Goal: Transaction & Acquisition: Book appointment/travel/reservation

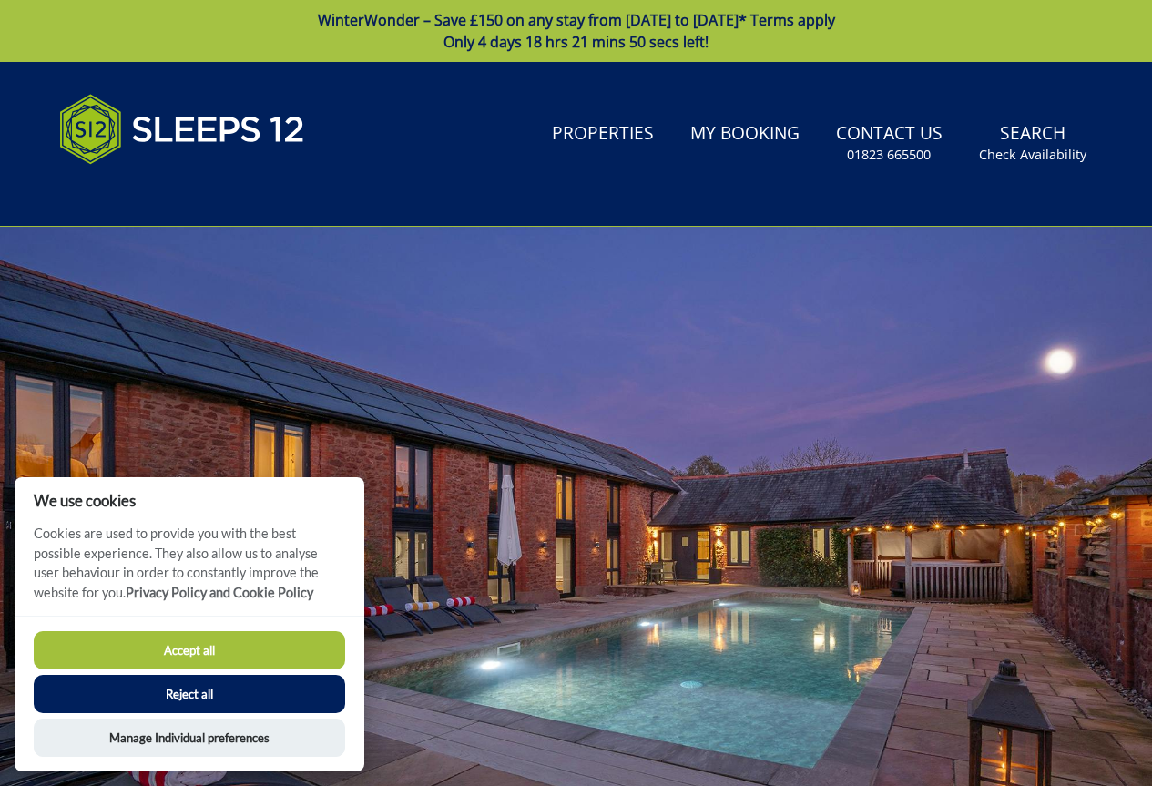
click at [167, 692] on button "Reject all" at bounding box center [189, 694] width 311 height 38
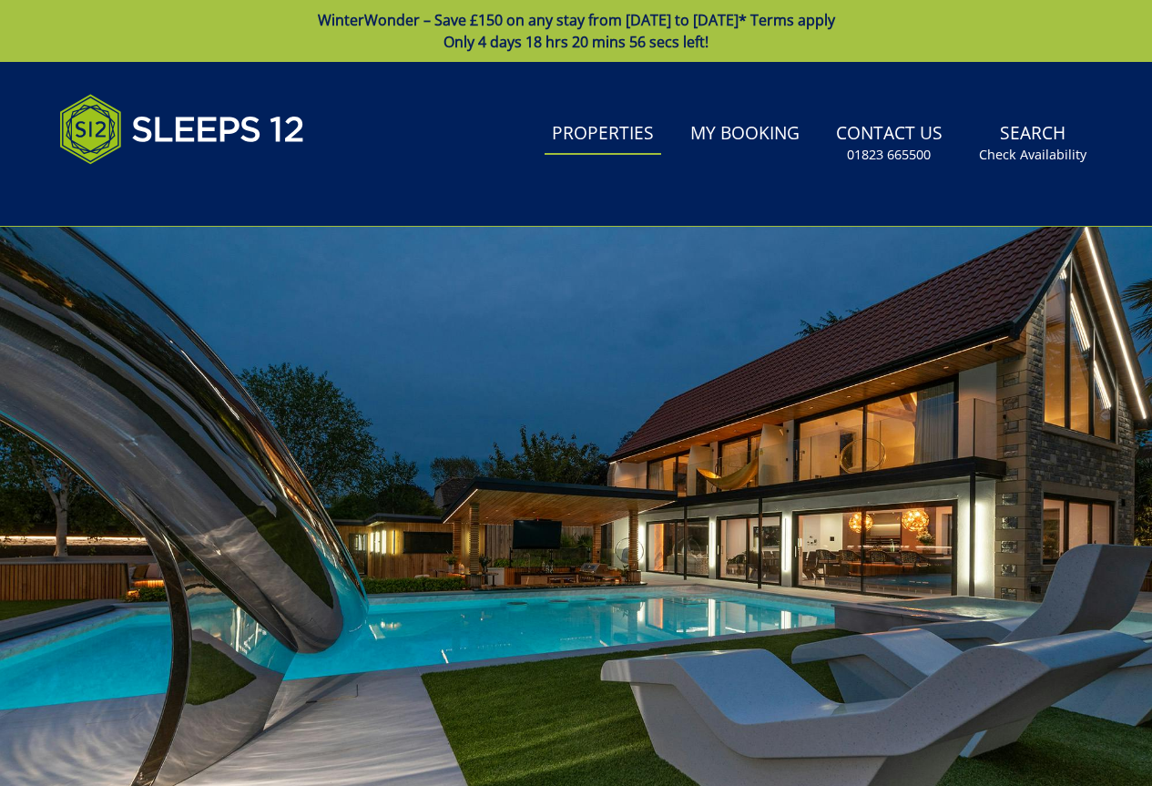
click at [563, 136] on link "Properties" at bounding box center [603, 134] width 117 height 41
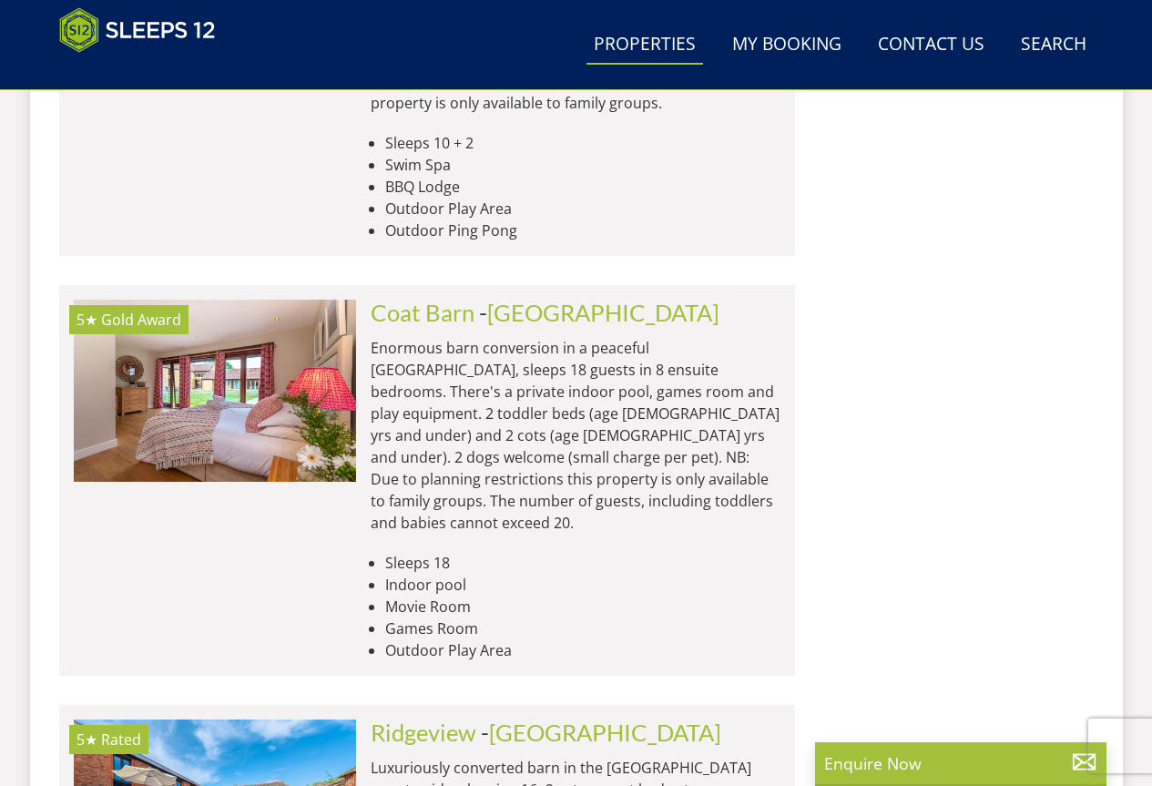
scroll to position [3217, 0]
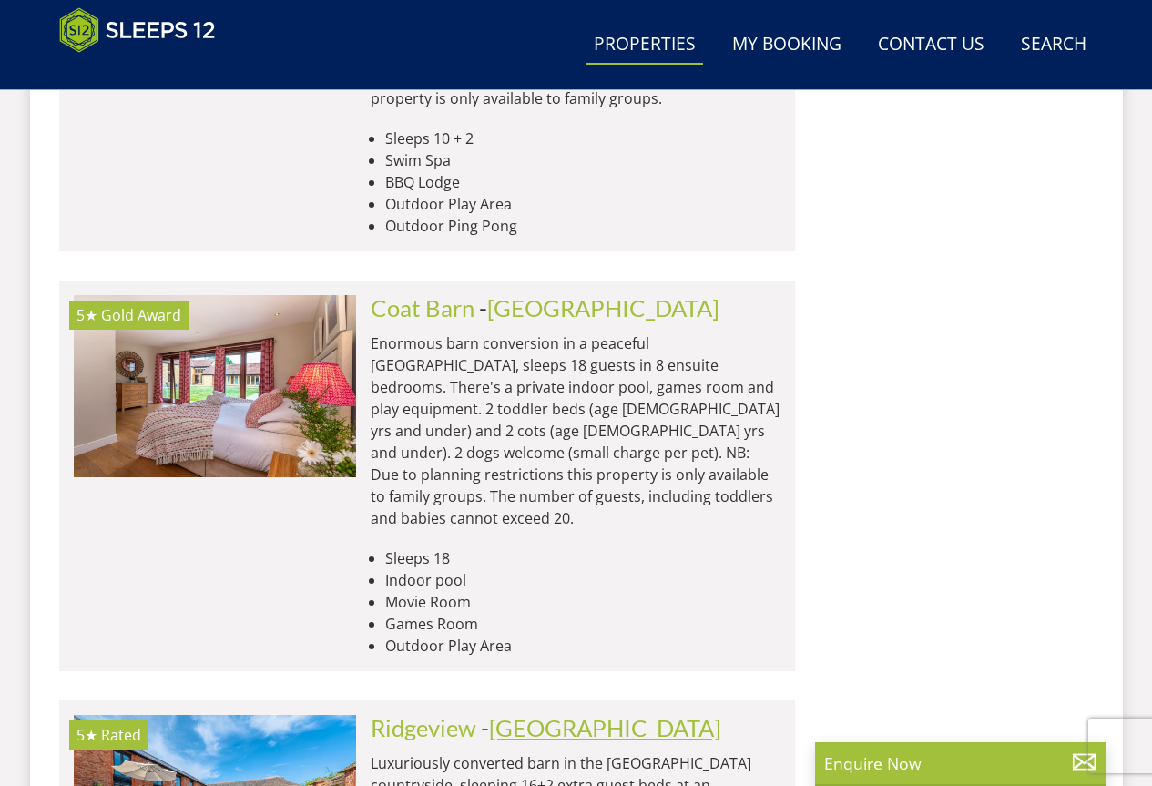
click at [549, 714] on link "[GEOGRAPHIC_DATA]" at bounding box center [605, 727] width 232 height 27
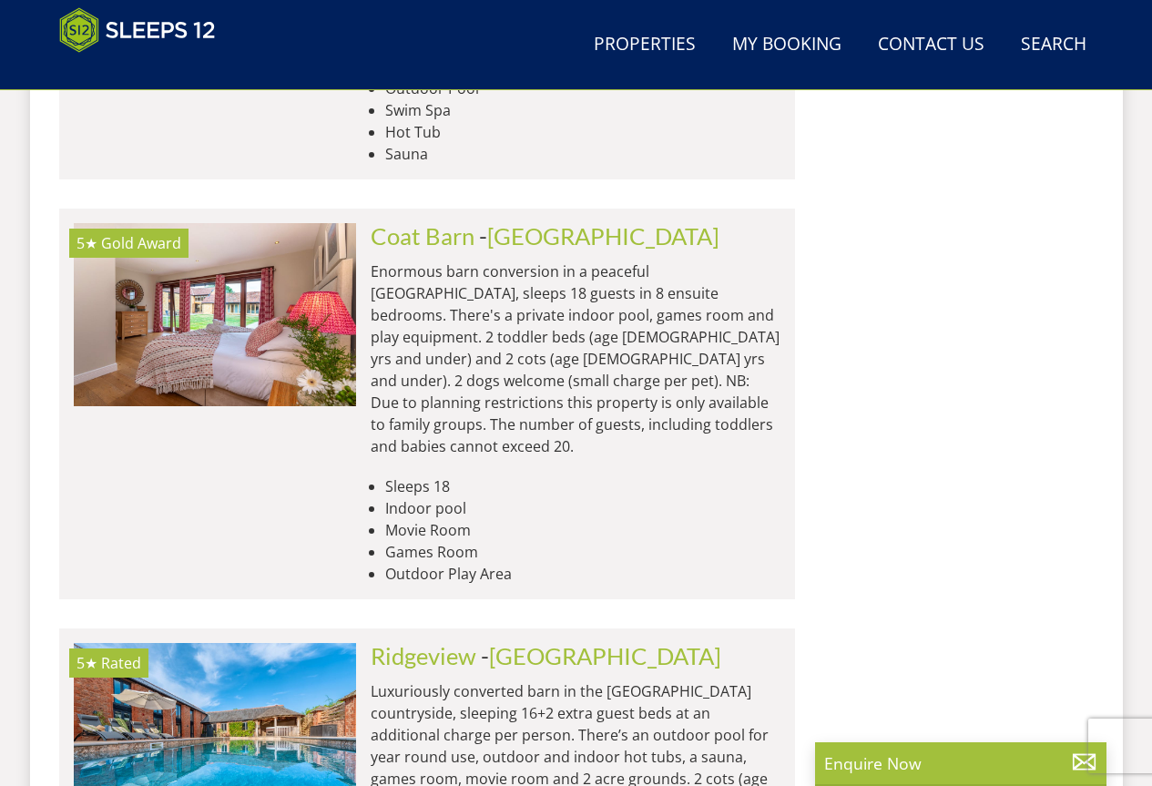
scroll to position [2522, 0]
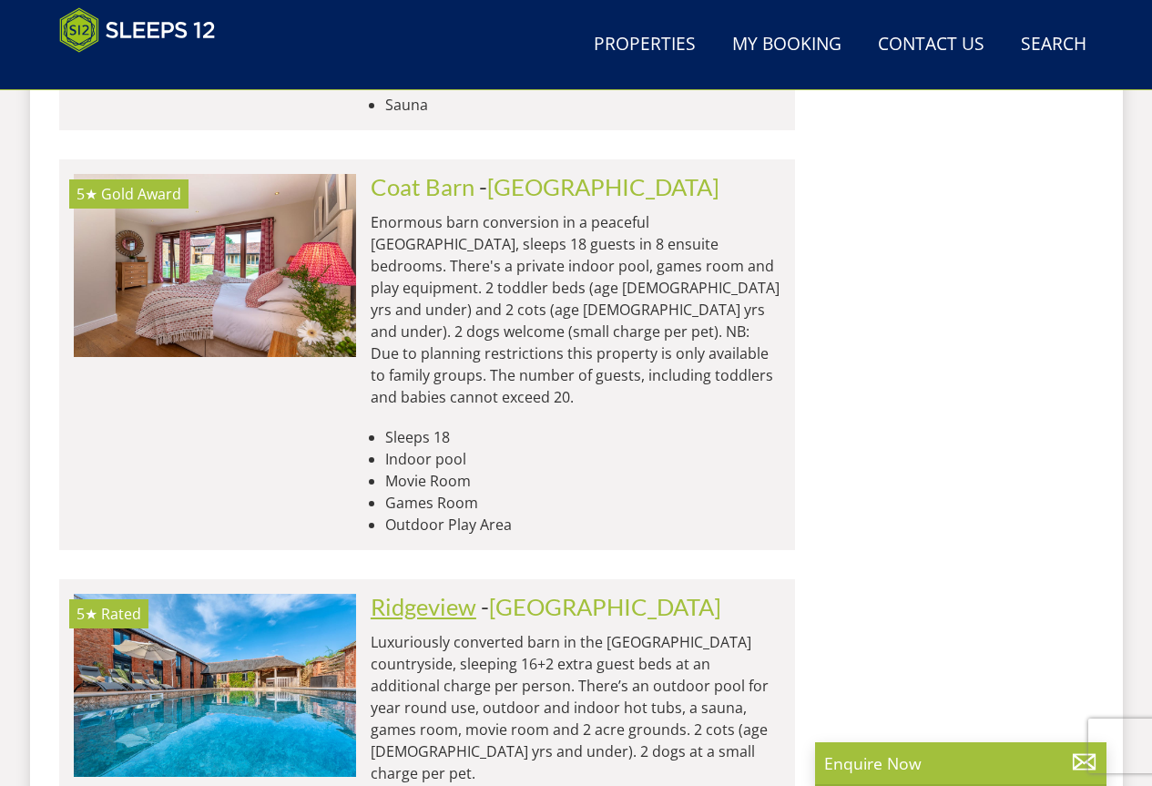
click at [424, 593] on link "Ridgeview" at bounding box center [424, 606] width 106 height 27
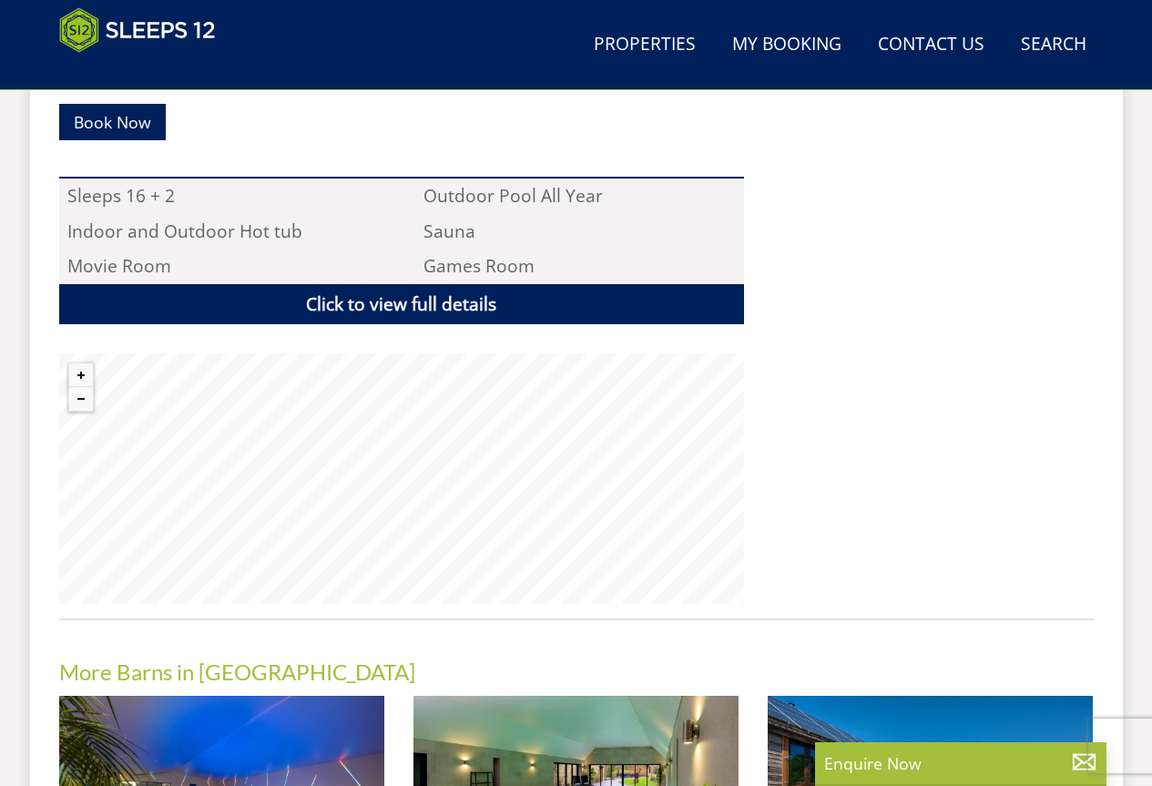
scroll to position [1320, 0]
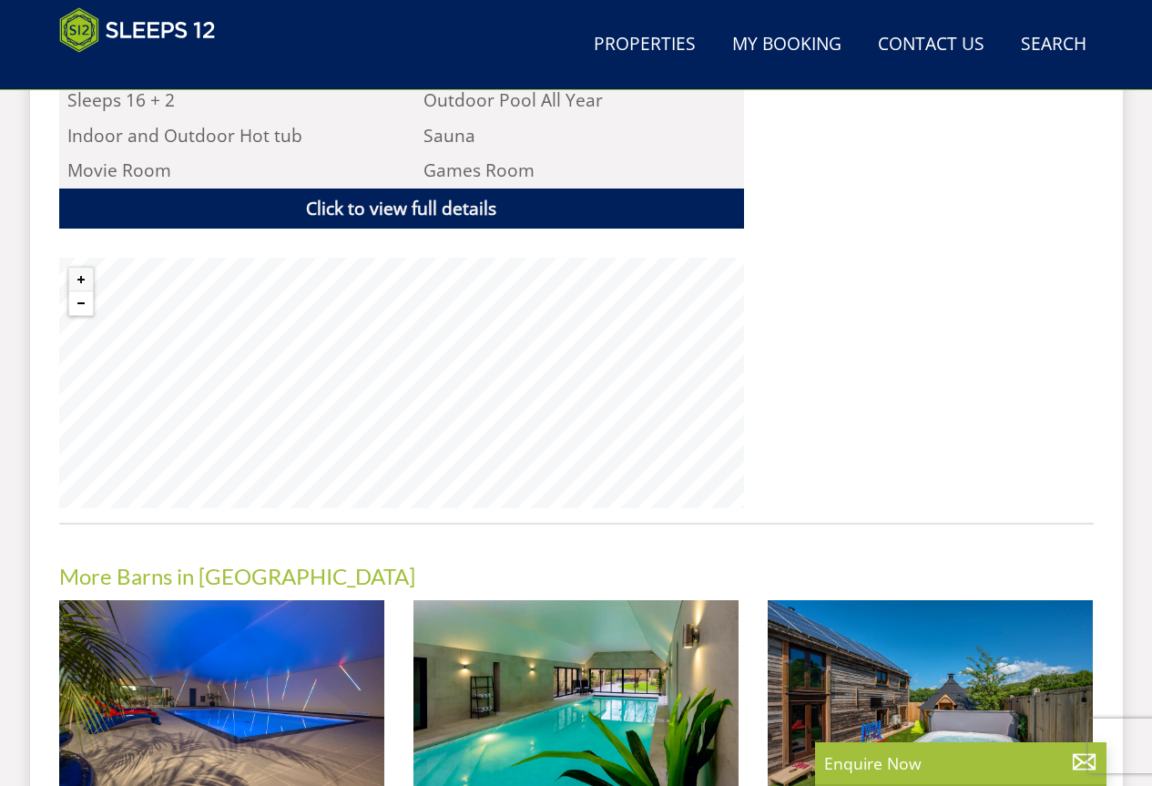
click at [75, 303] on button "Zoom out" at bounding box center [81, 303] width 24 height 24
click at [77, 304] on button "Zoom out" at bounding box center [81, 303] width 24 height 24
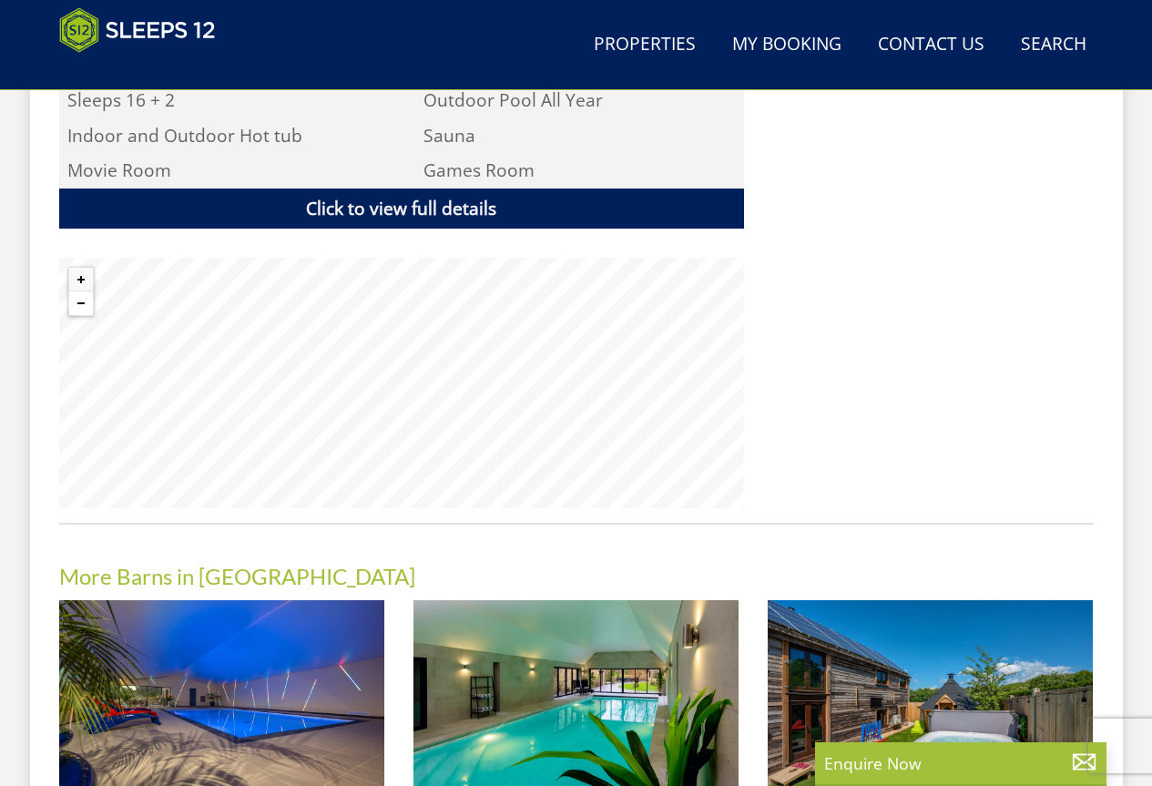
click at [77, 304] on button "Zoom out" at bounding box center [81, 303] width 24 height 24
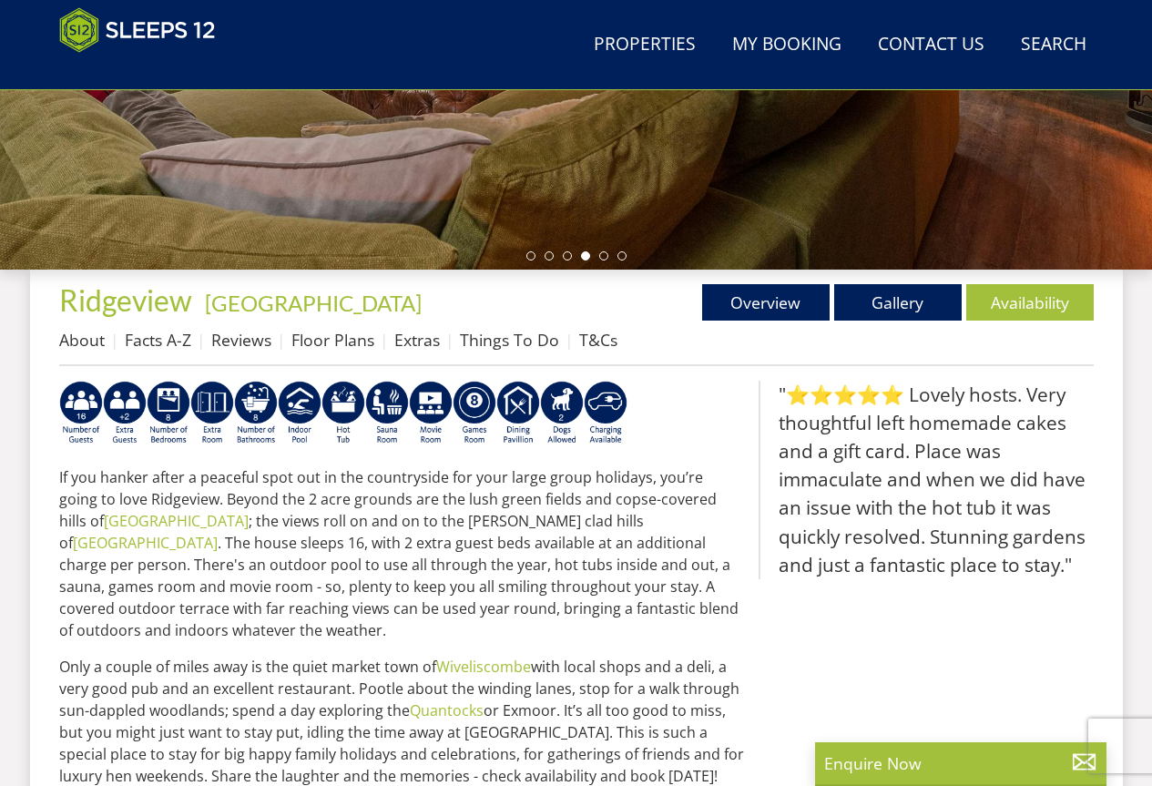
scroll to position [517, 0]
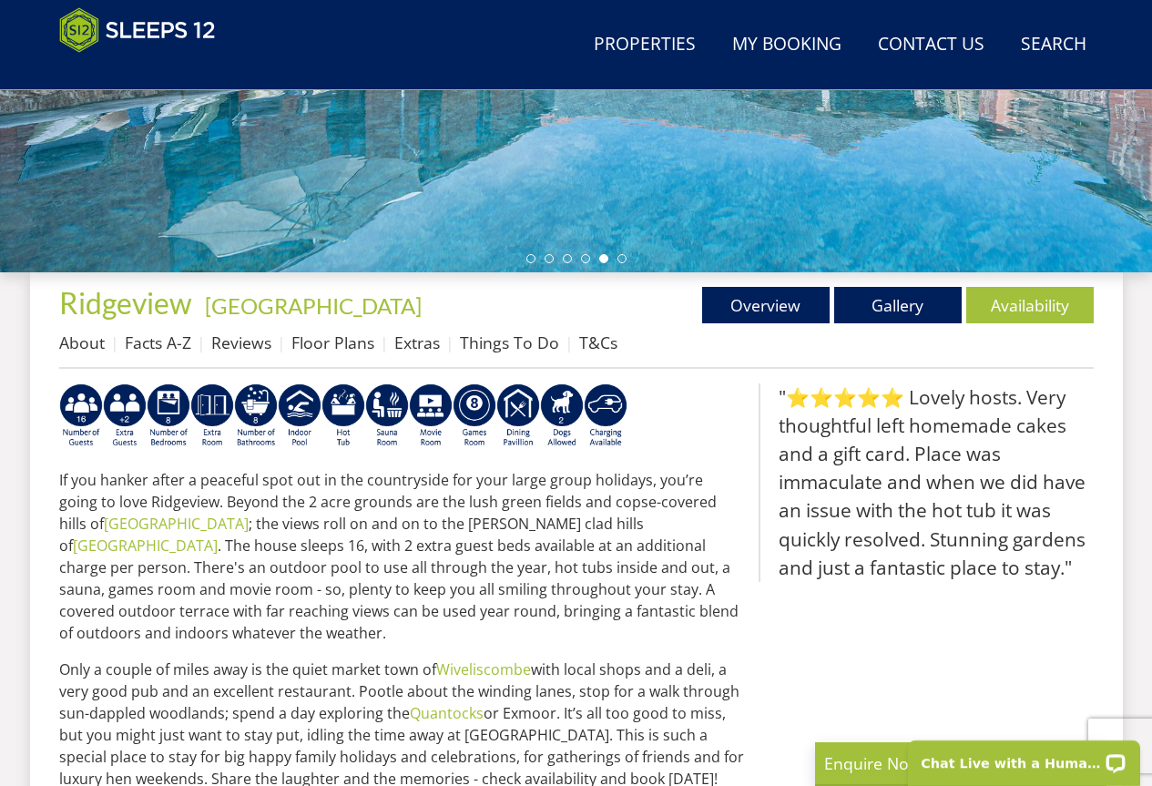
click at [1030, 307] on body "Chat Live with a Human!" at bounding box center [973, 461] width 357 height 650
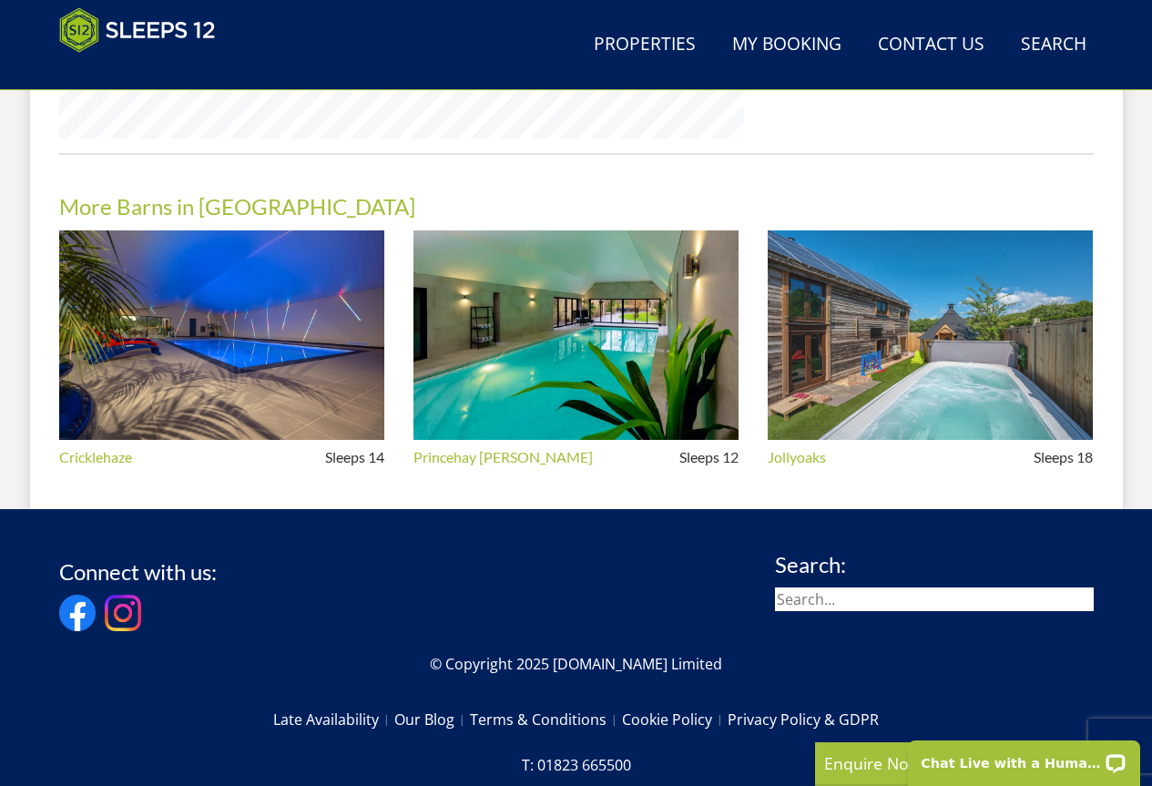
scroll to position [1701, 0]
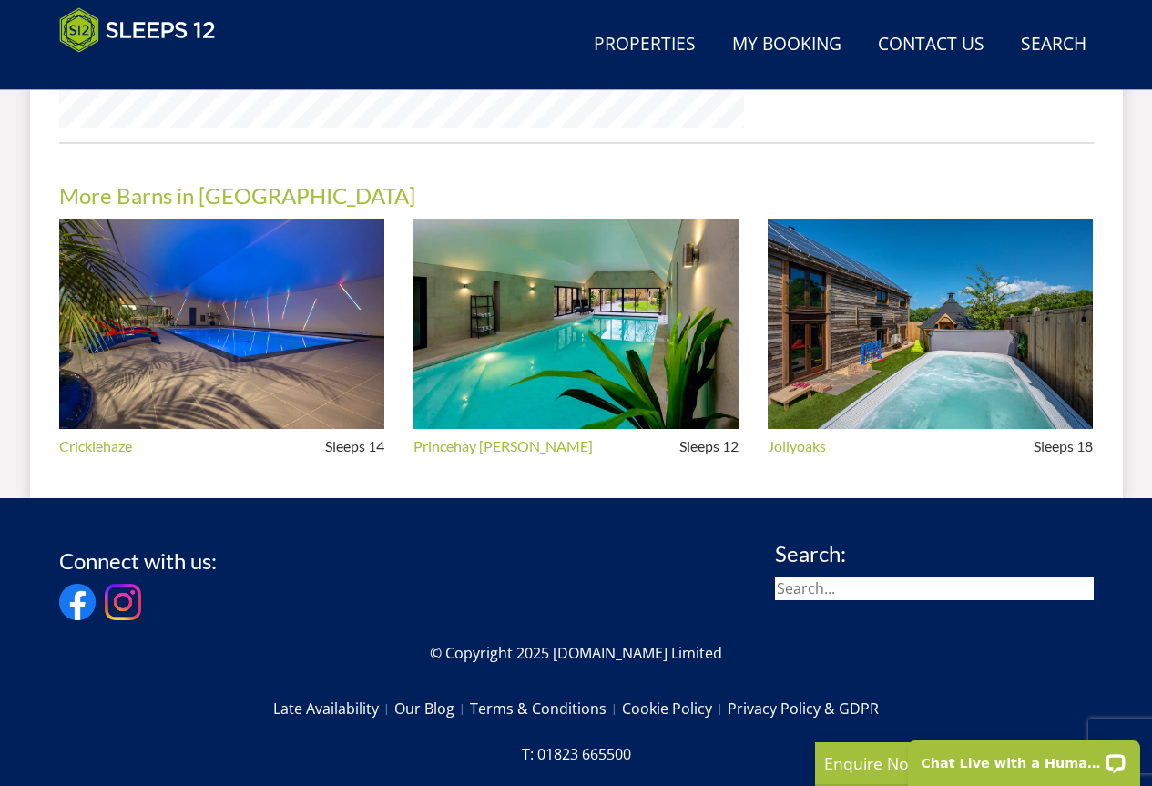
click at [861, 177] on div "More Barns in [GEOGRAPHIC_DATA] Cricklehaze Sleeps 14 Princehay [PERSON_NAME] S…" at bounding box center [576, 305] width 1034 height 327
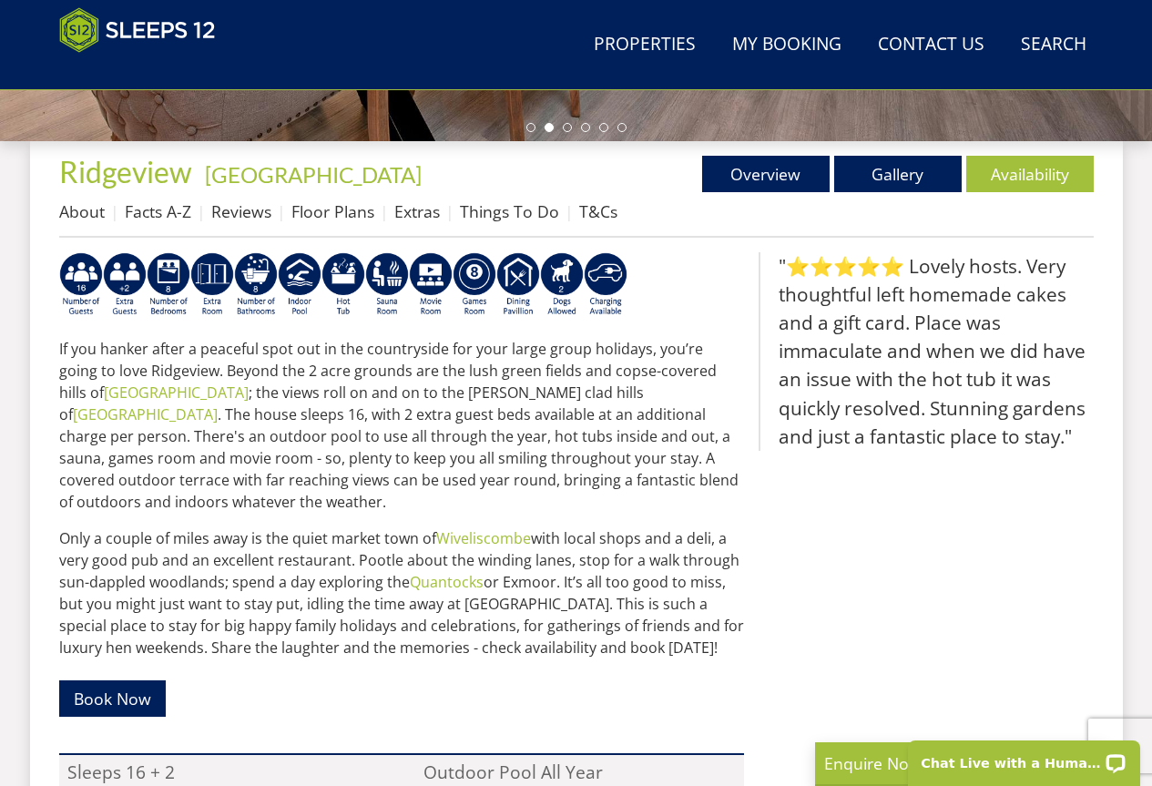
scroll to position [608, 0]
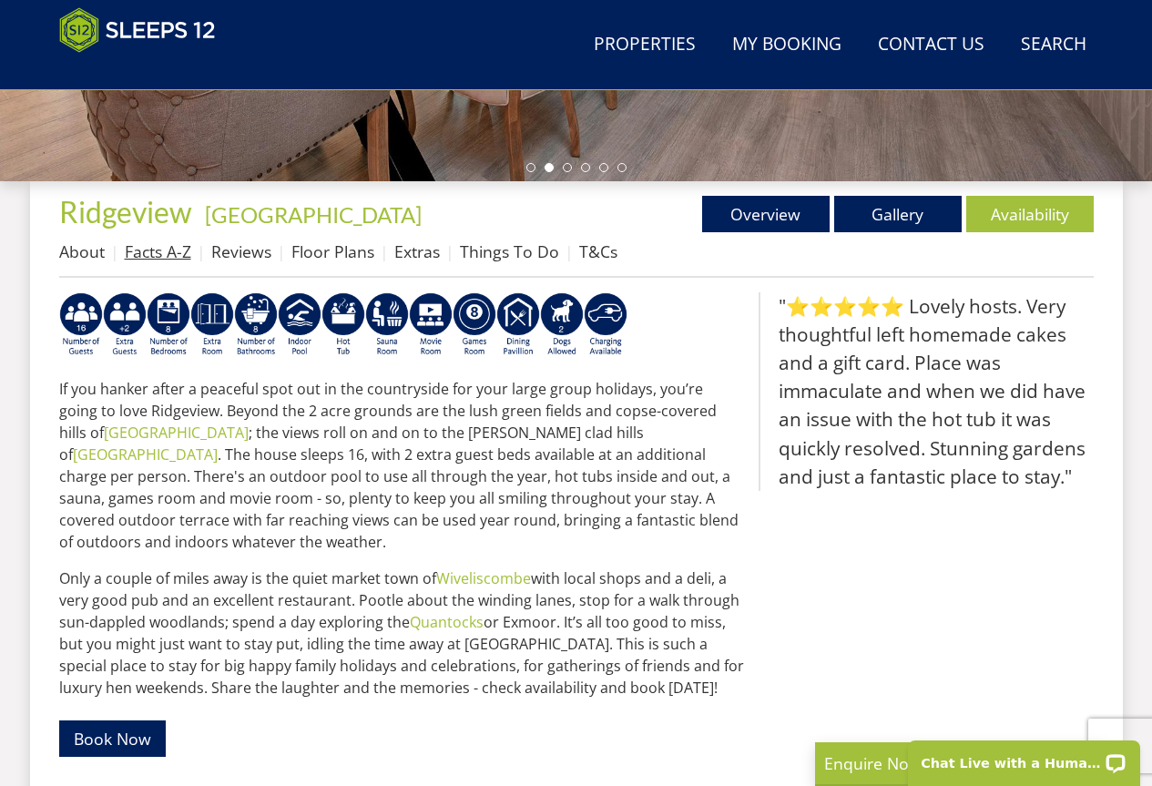
click at [157, 259] on link "Facts A-Z" at bounding box center [158, 251] width 66 height 22
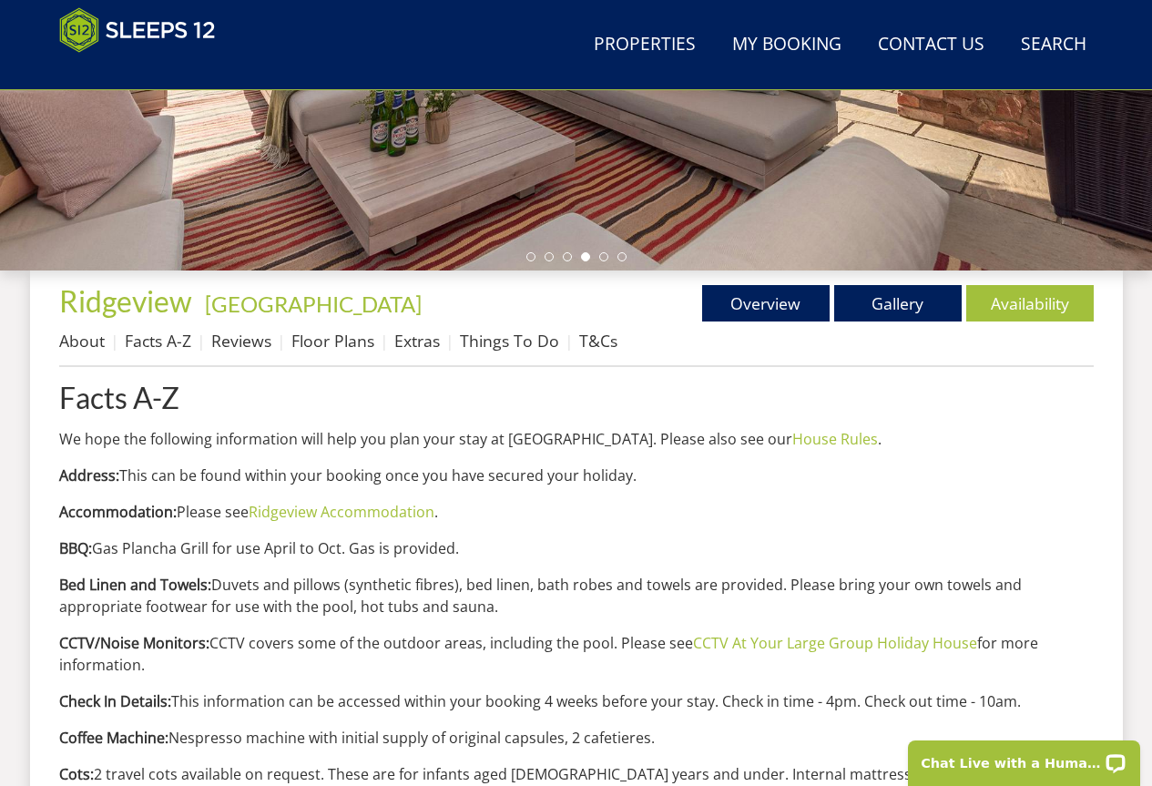
scroll to position [610, 0]
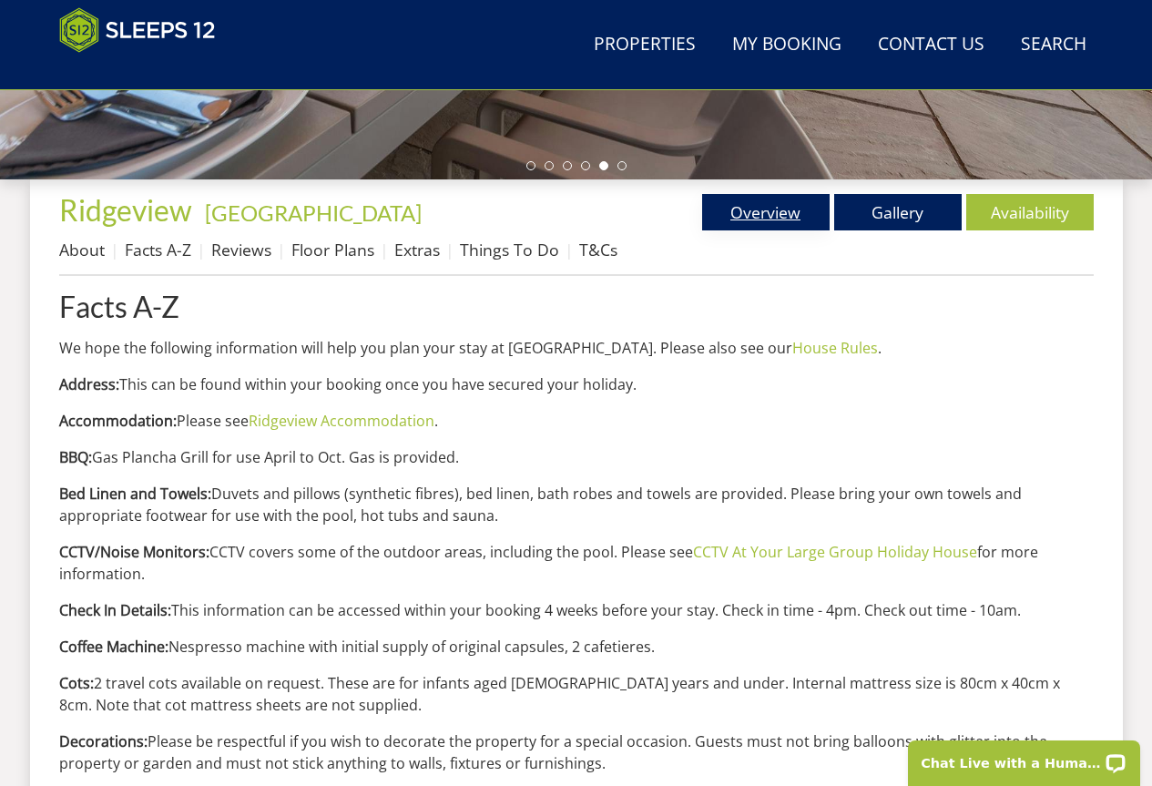
click at [740, 213] on link "Overview" at bounding box center [765, 212] width 127 height 36
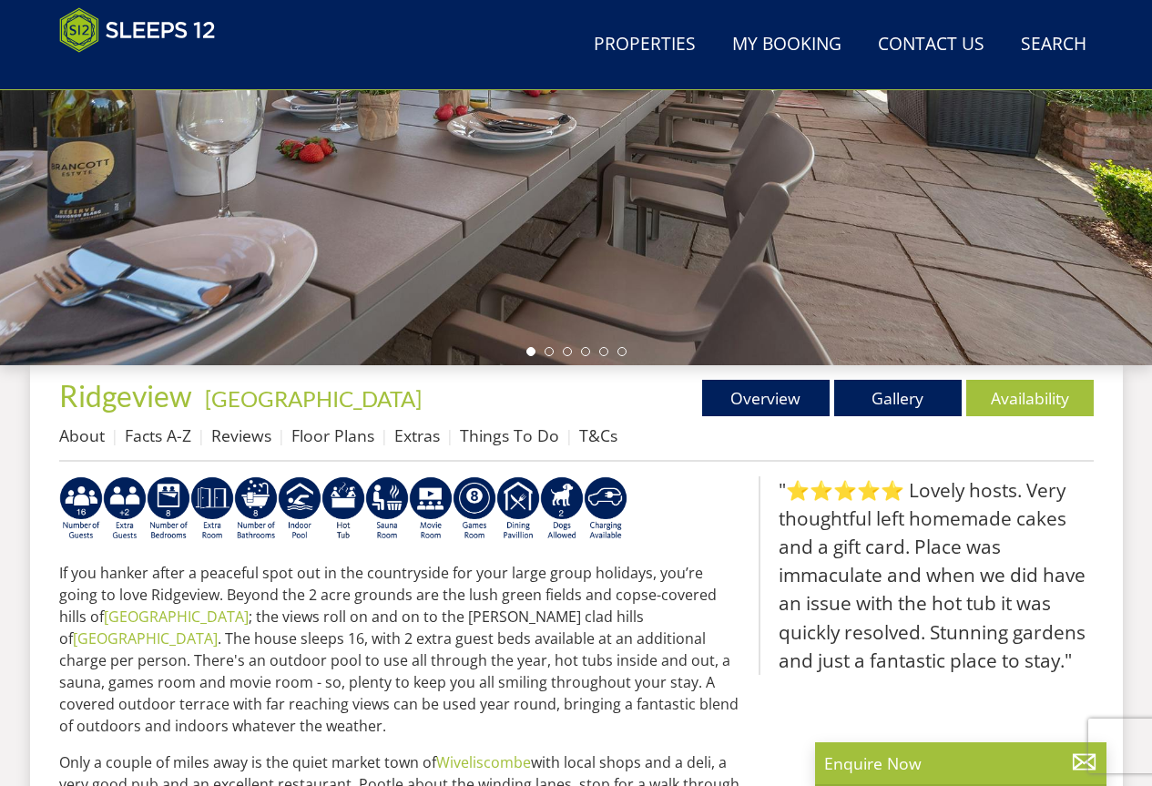
scroll to position [426, 0]
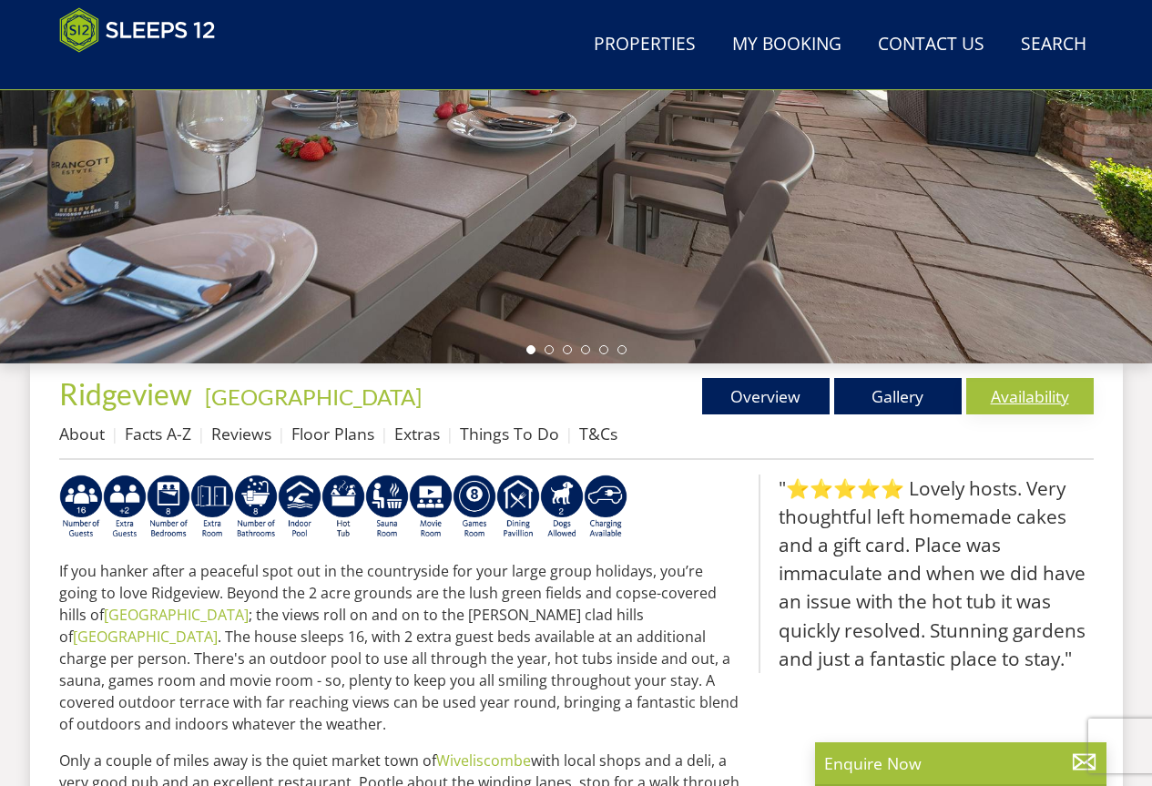
click at [1002, 400] on link "Availability" at bounding box center [1029, 396] width 127 height 36
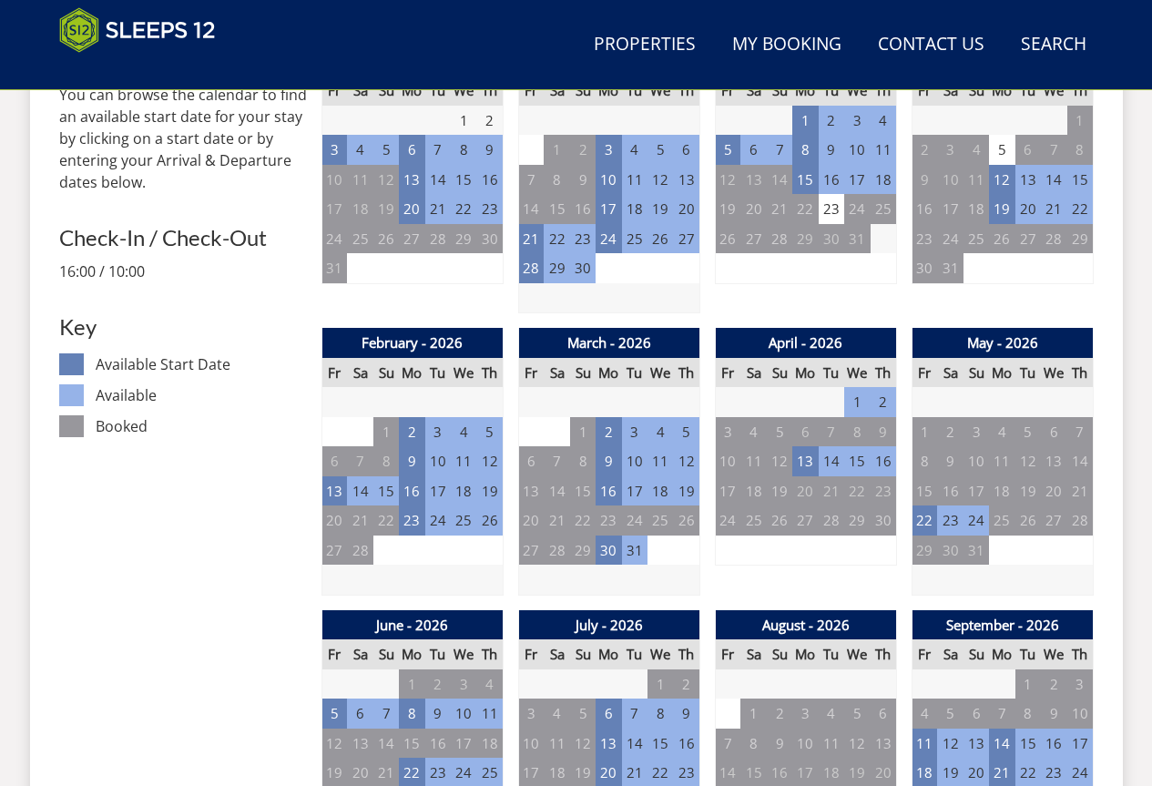
scroll to position [881, 0]
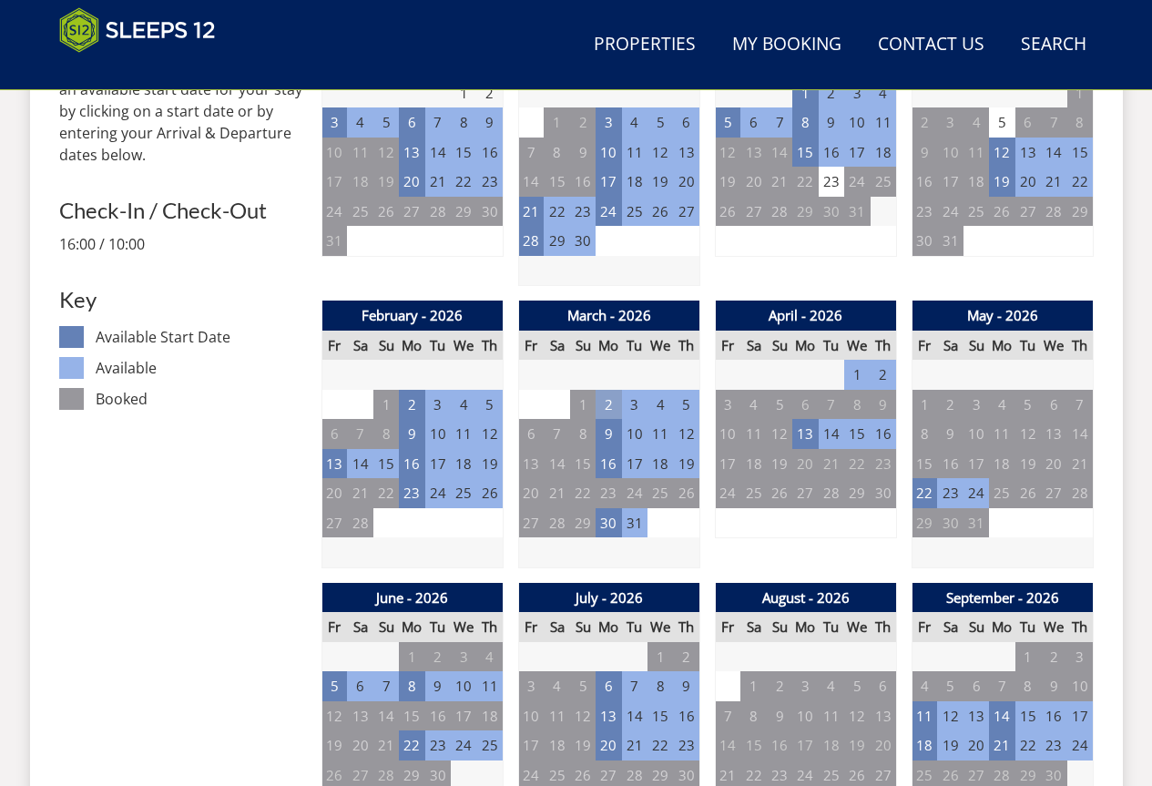
click at [617, 412] on td "2" at bounding box center [608, 405] width 25 height 30
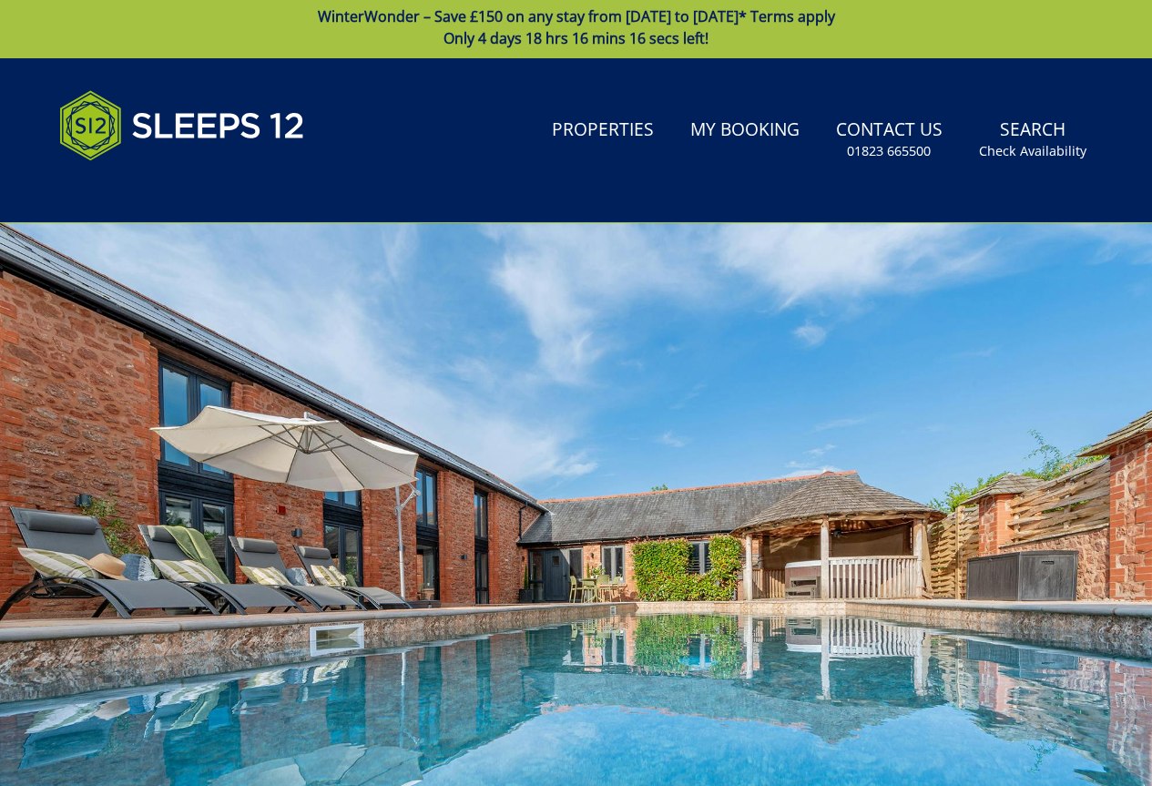
scroll to position [0, 0]
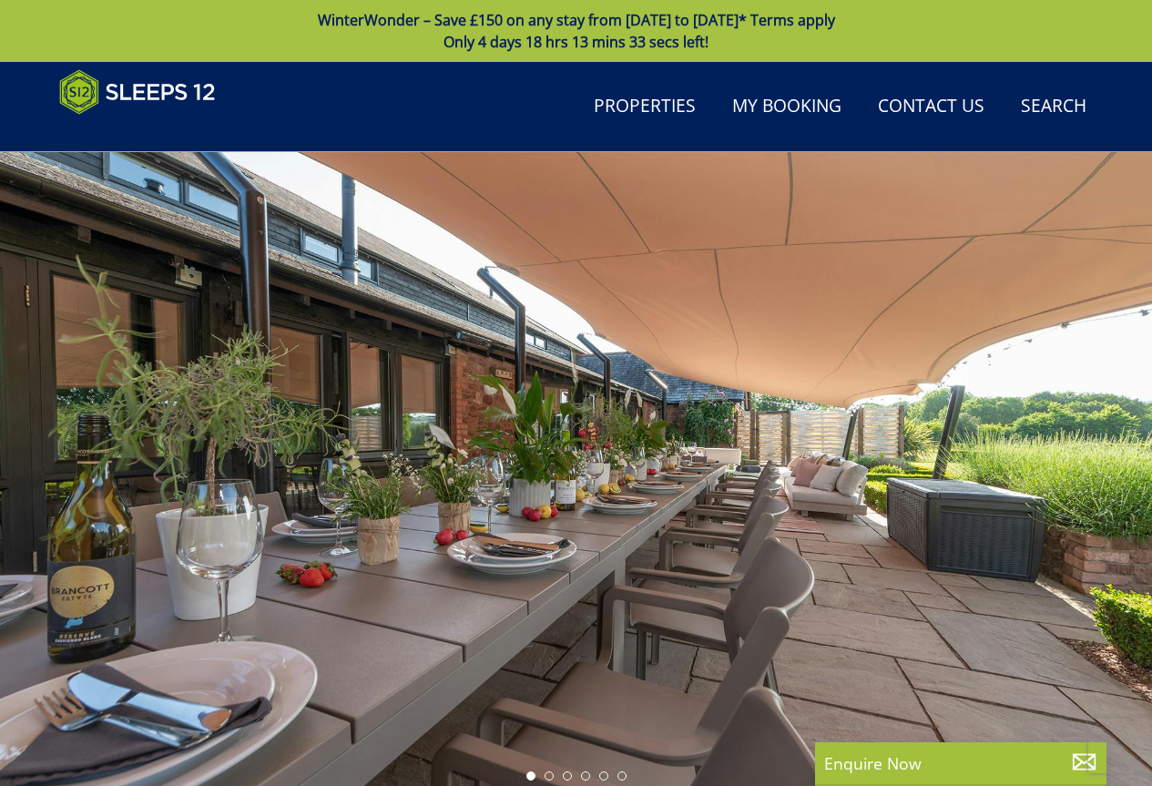
scroll to position [426, 0]
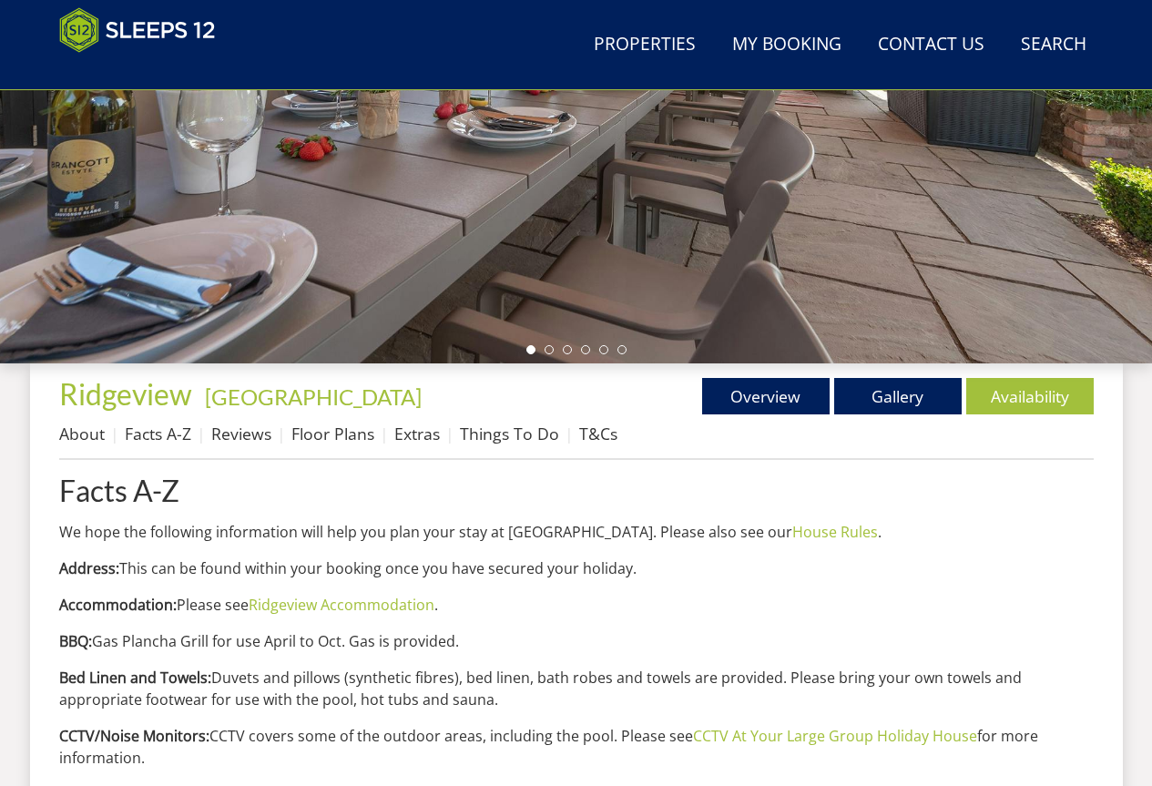
scroll to position [610, 0]
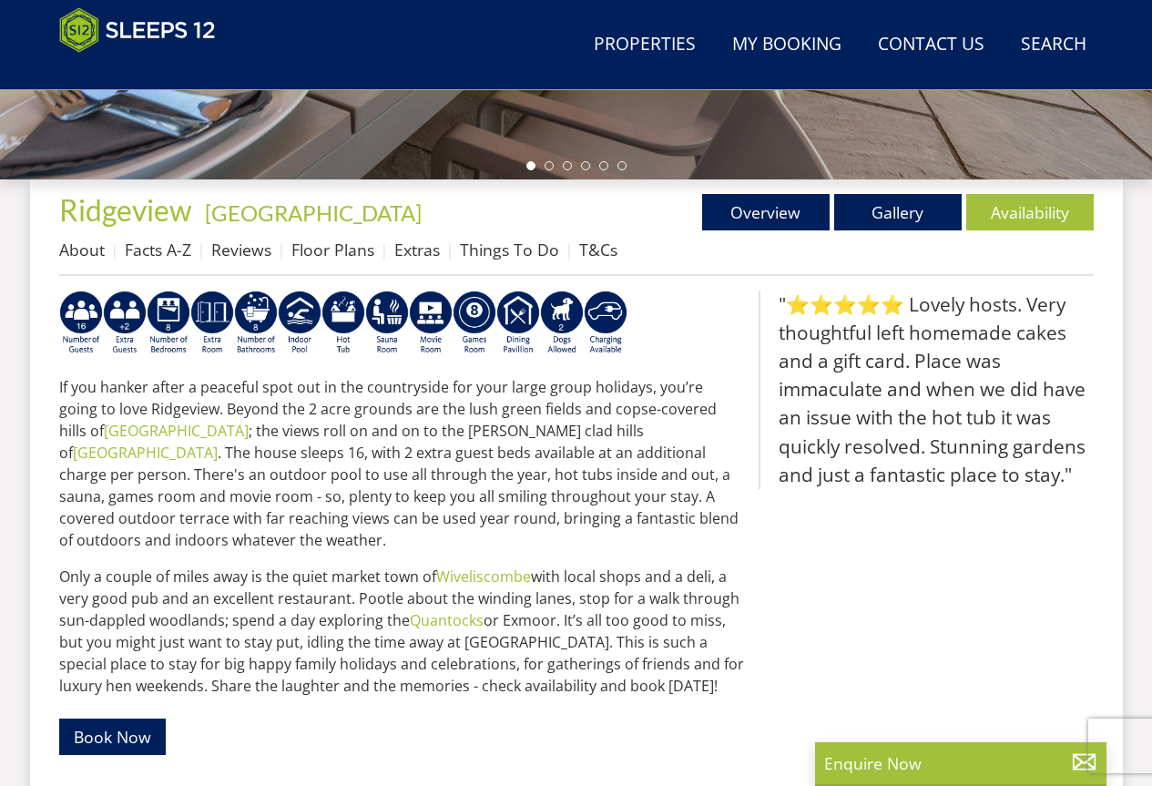
scroll to position [608, 0]
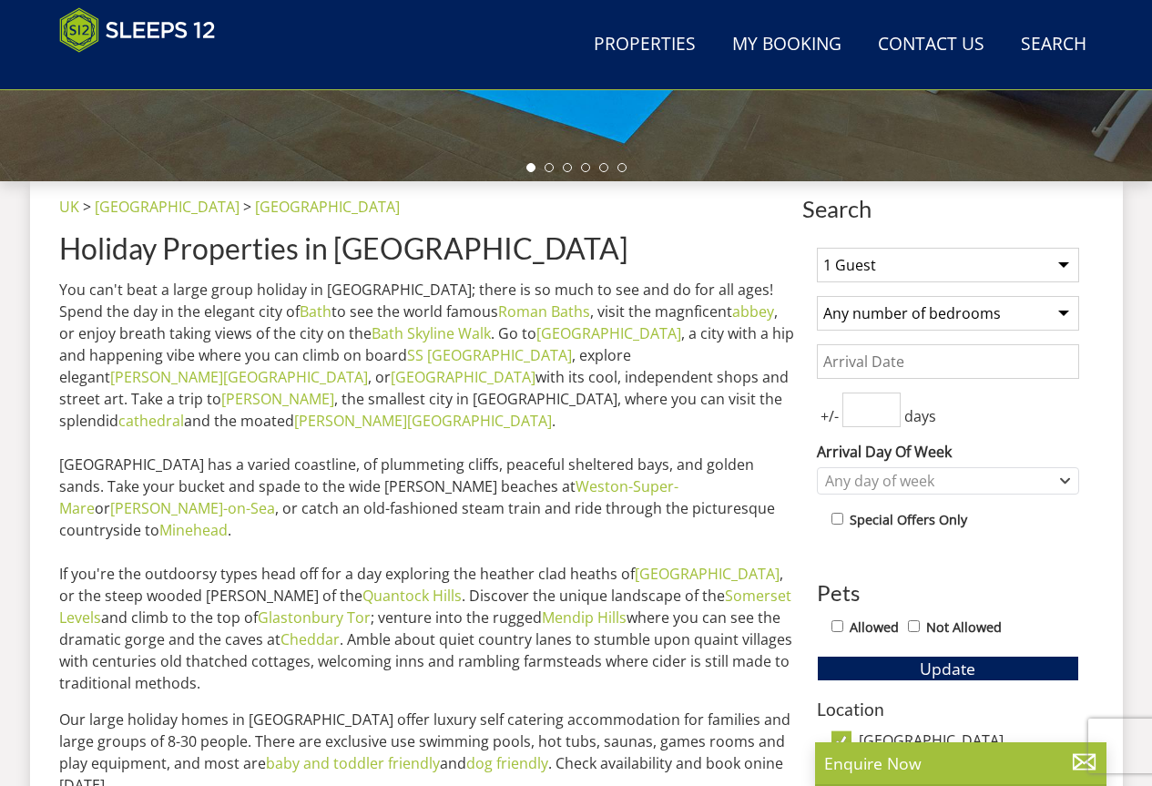
scroll to position [2522, 0]
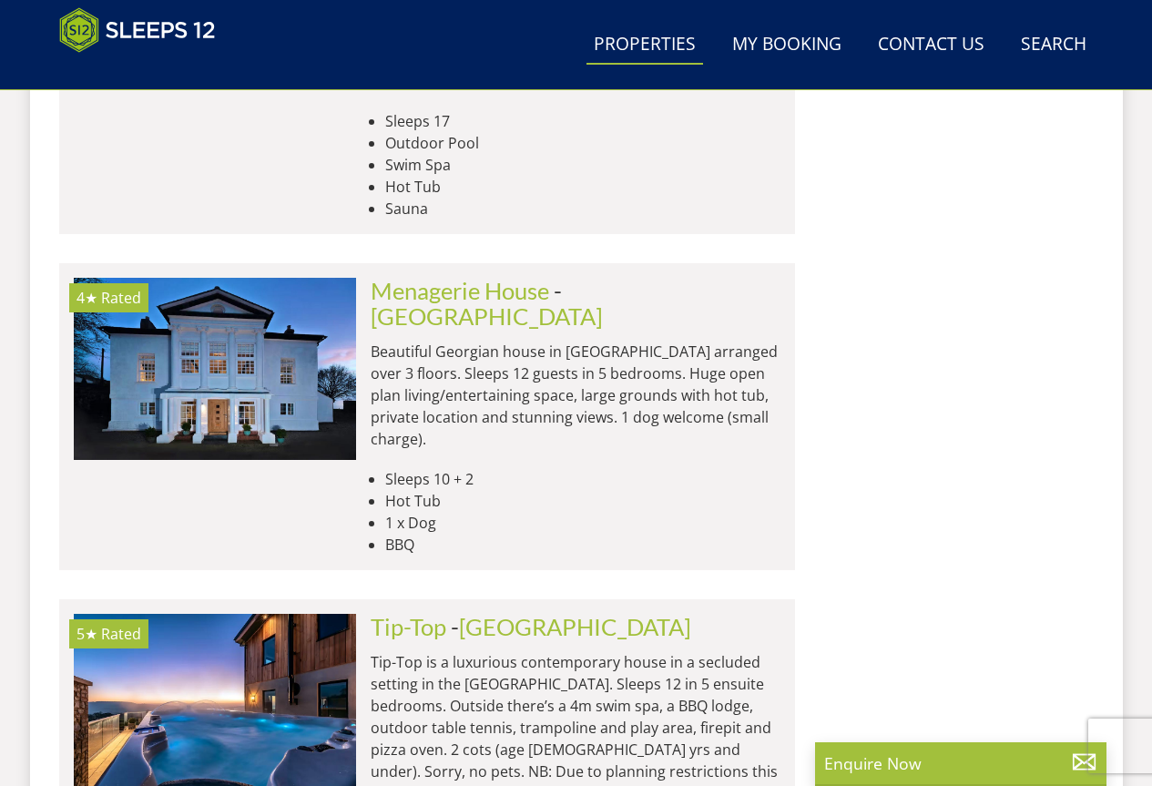
scroll to position [3217, 0]
